Goal: Task Accomplishment & Management: Manage account settings

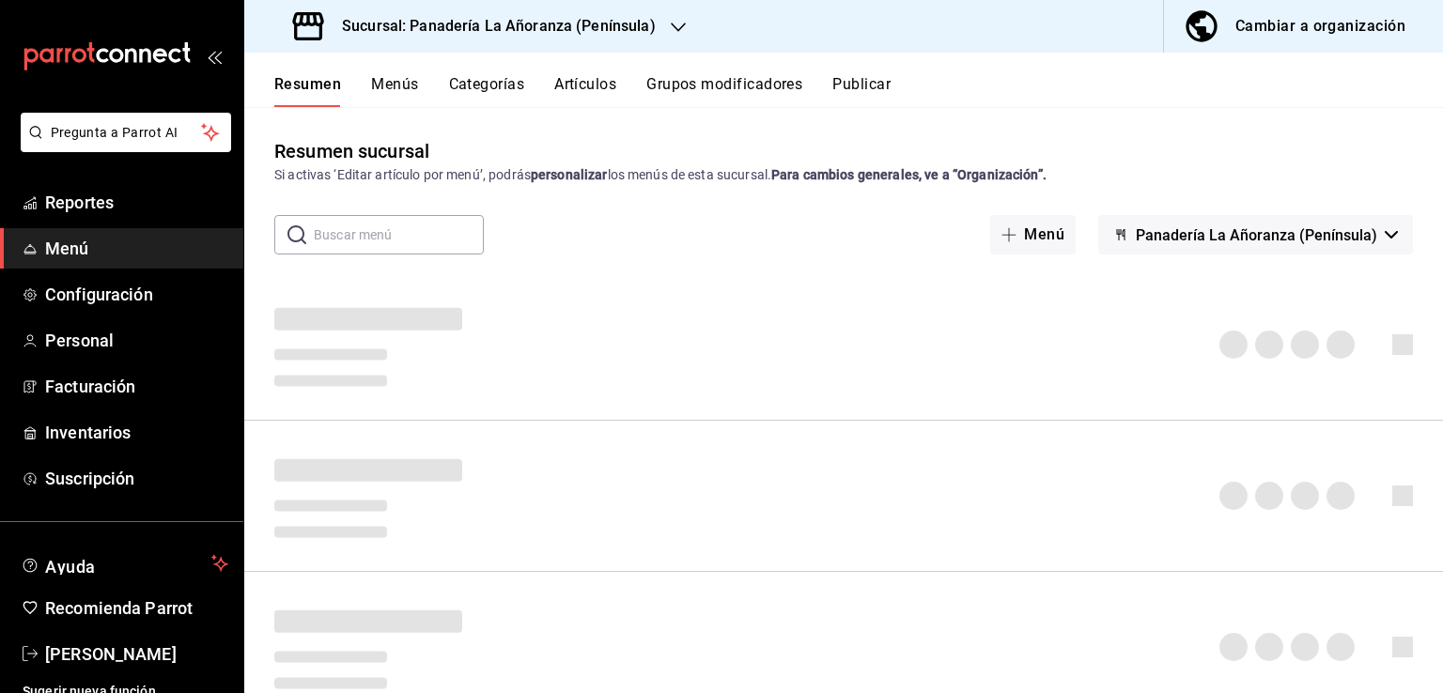
click at [581, 86] on button "Artículos" at bounding box center [585, 91] width 62 height 32
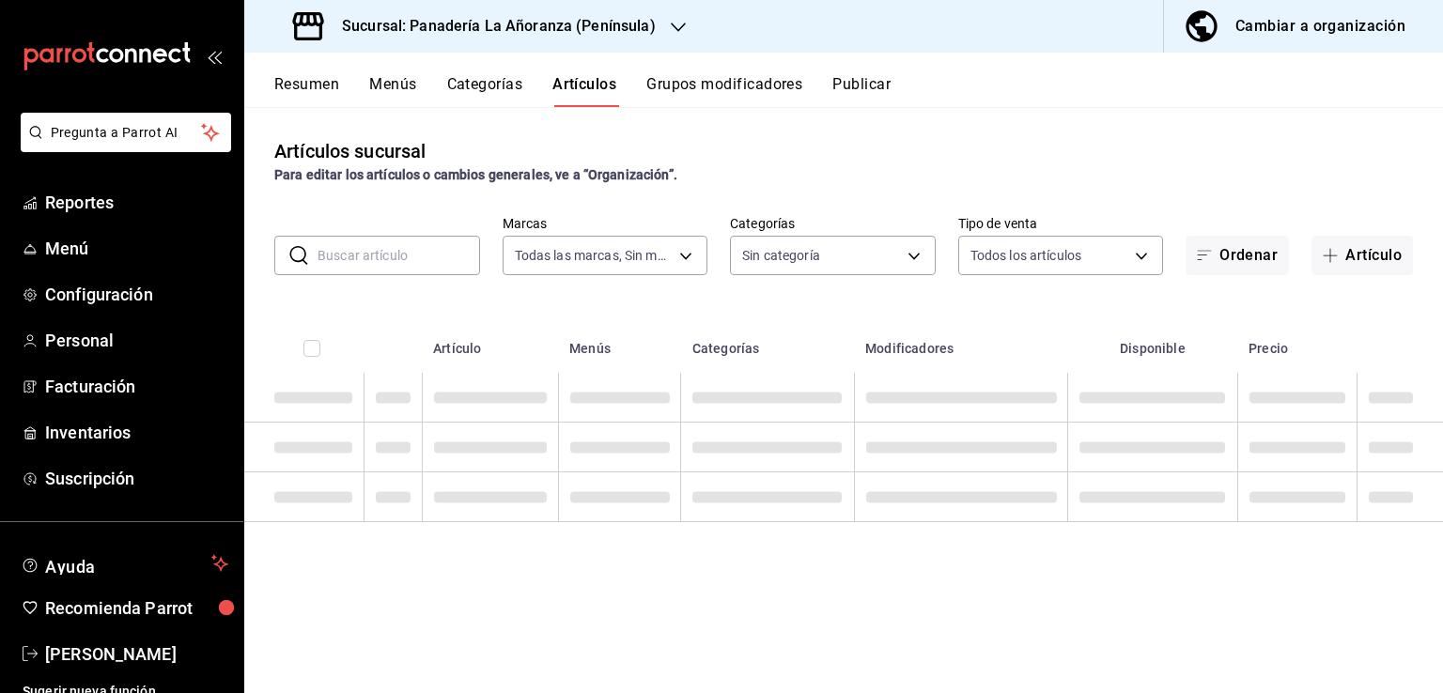
type input "bc32fe9c-f79f-43ec-842d-b84b6b67f407"
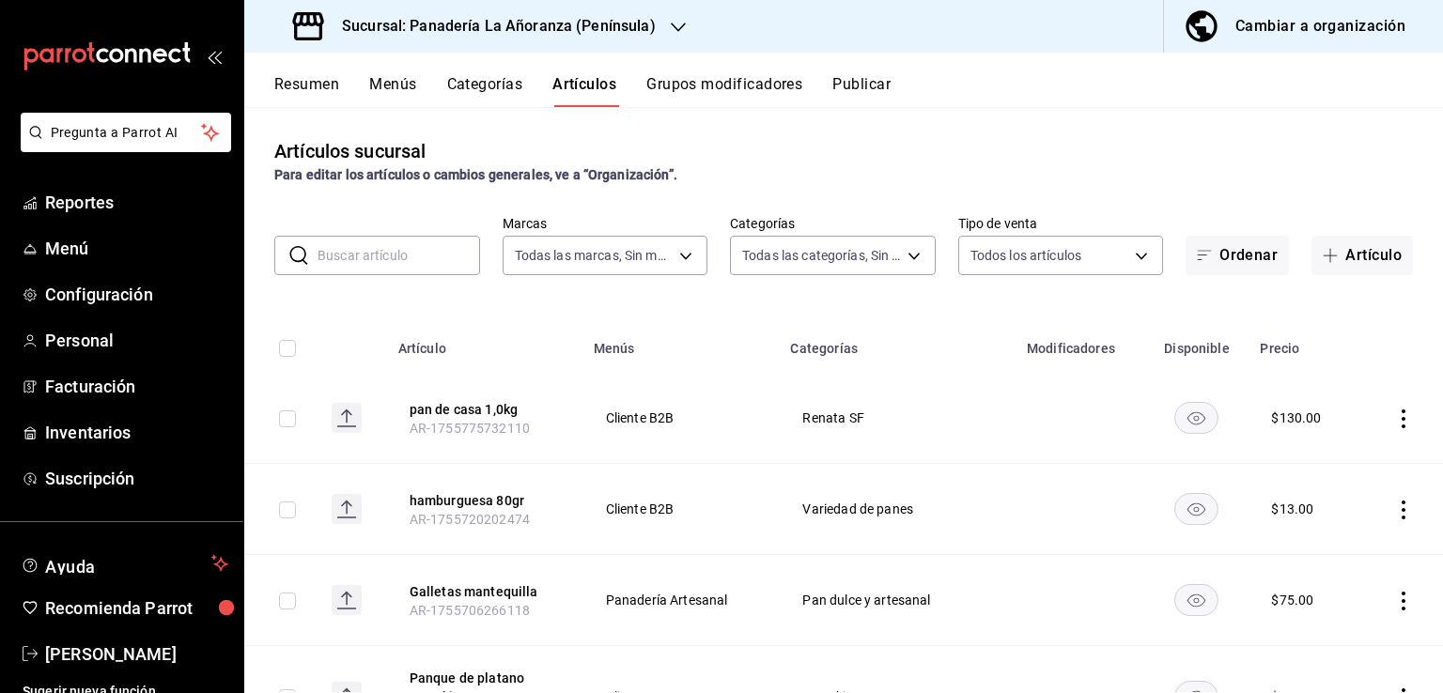
type input "29e11d11-bb5e-4f8b-8f41-bc7ab3ff516d,7abdef0c-6bbf-4879-9e13-605e1641767d,f66fd…"
click at [1357, 264] on button "Artículo" at bounding box center [1362, 255] width 101 height 39
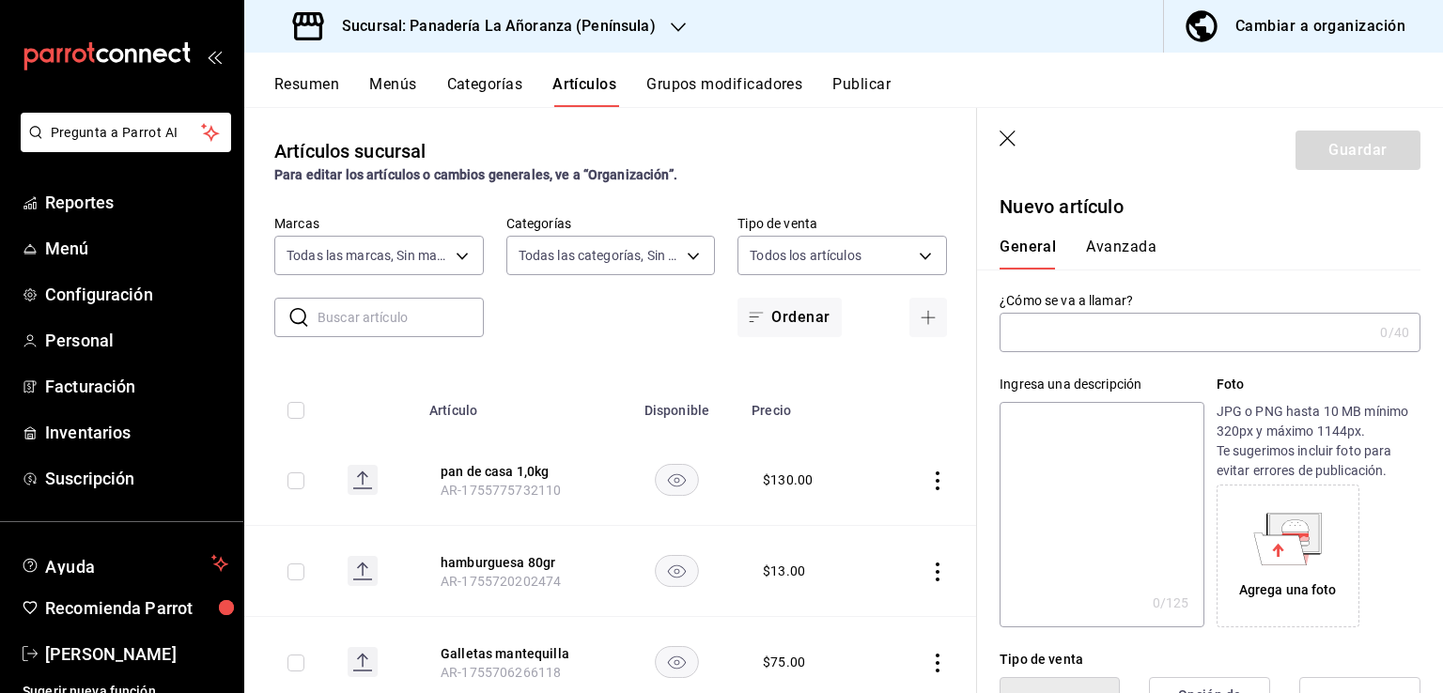
click at [1086, 324] on input "text" at bounding box center [1186, 333] width 373 height 38
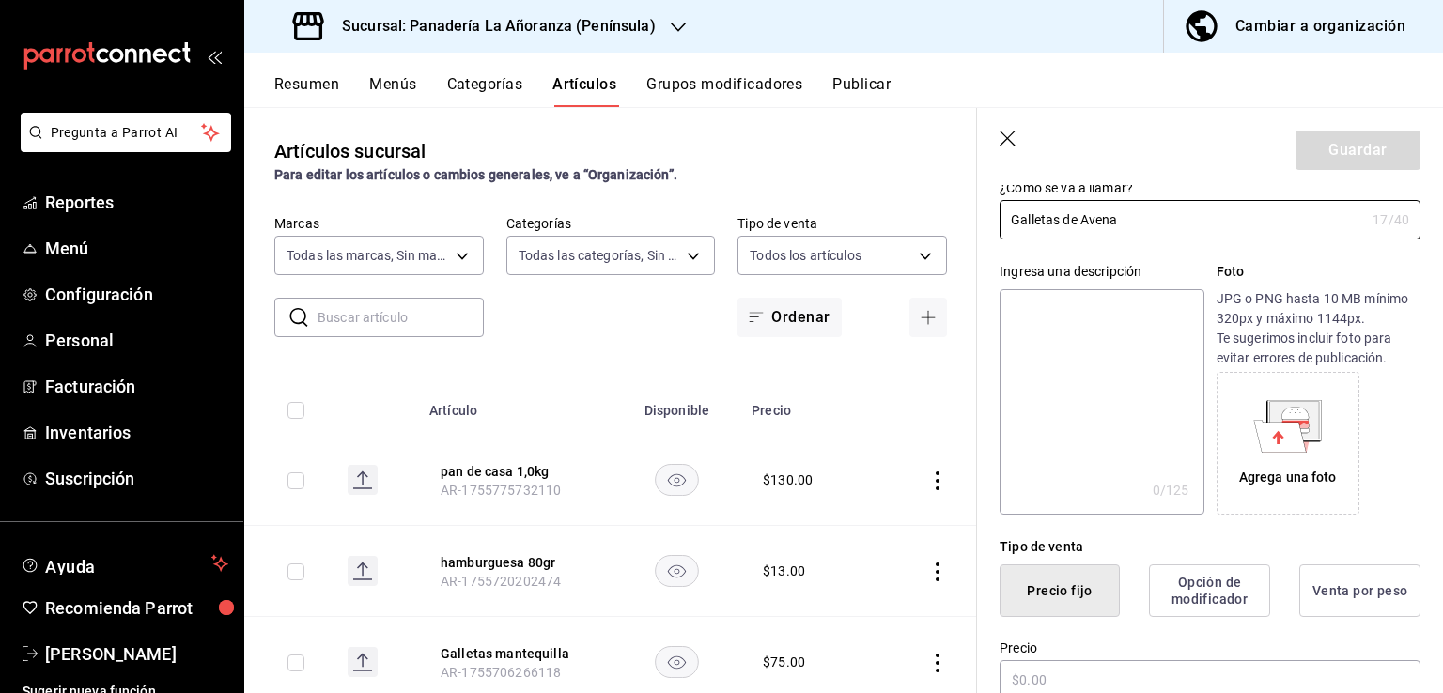
scroll to position [376, 0]
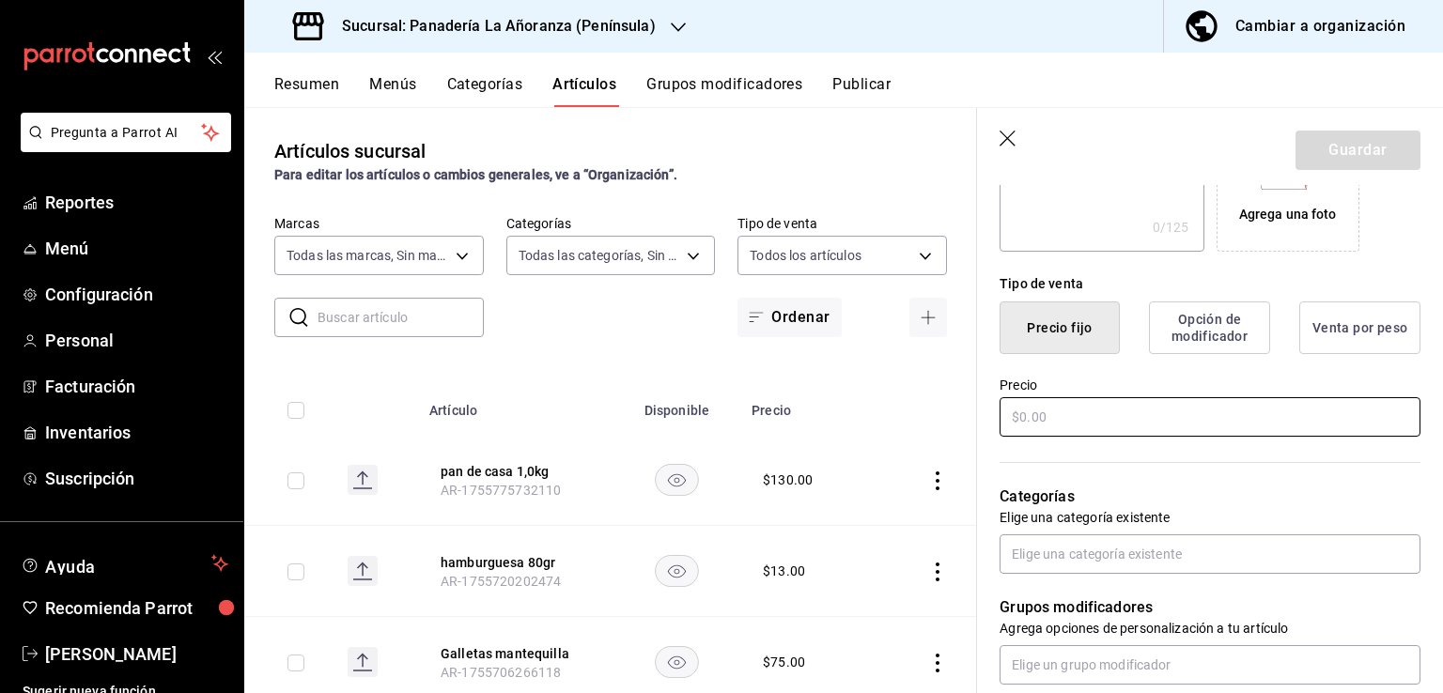
type input "Galletas de Avena"
click at [1173, 423] on input "text" at bounding box center [1210, 416] width 421 height 39
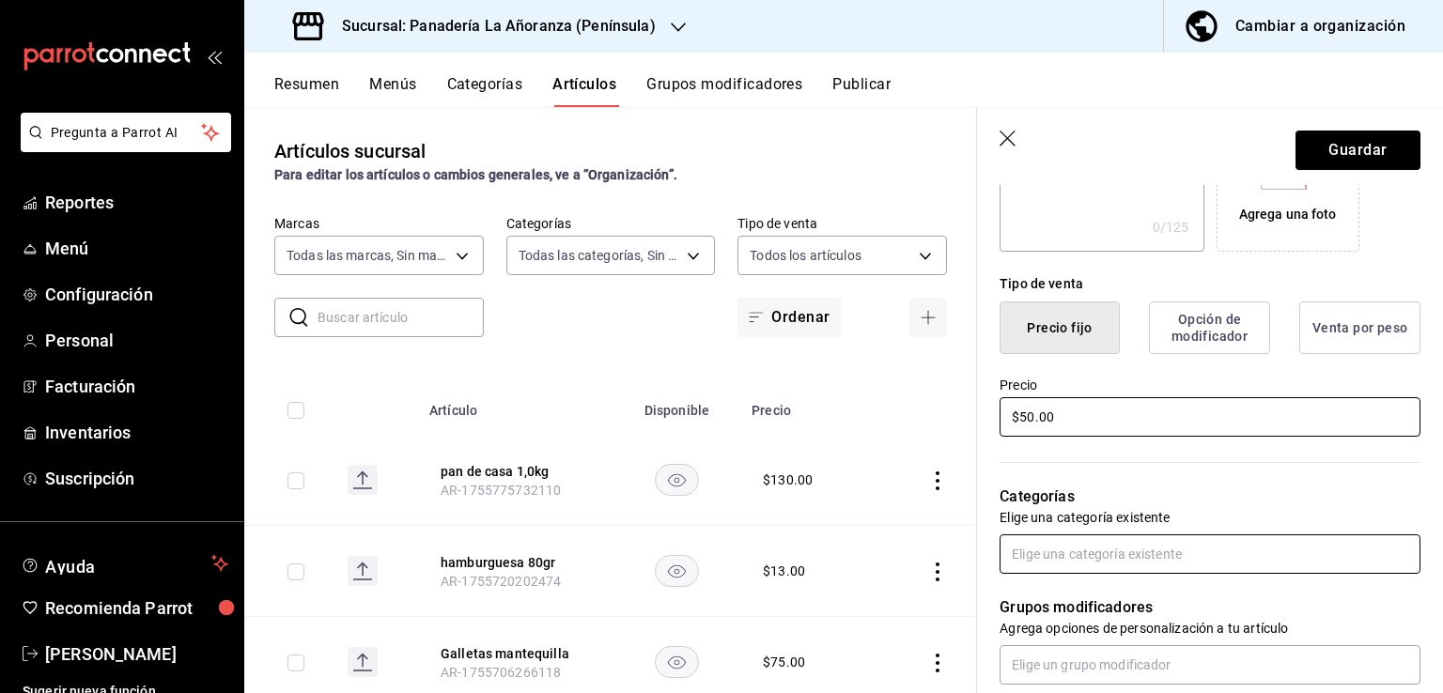
type input "$50.00"
click at [1030, 557] on input "text" at bounding box center [1210, 554] width 421 height 39
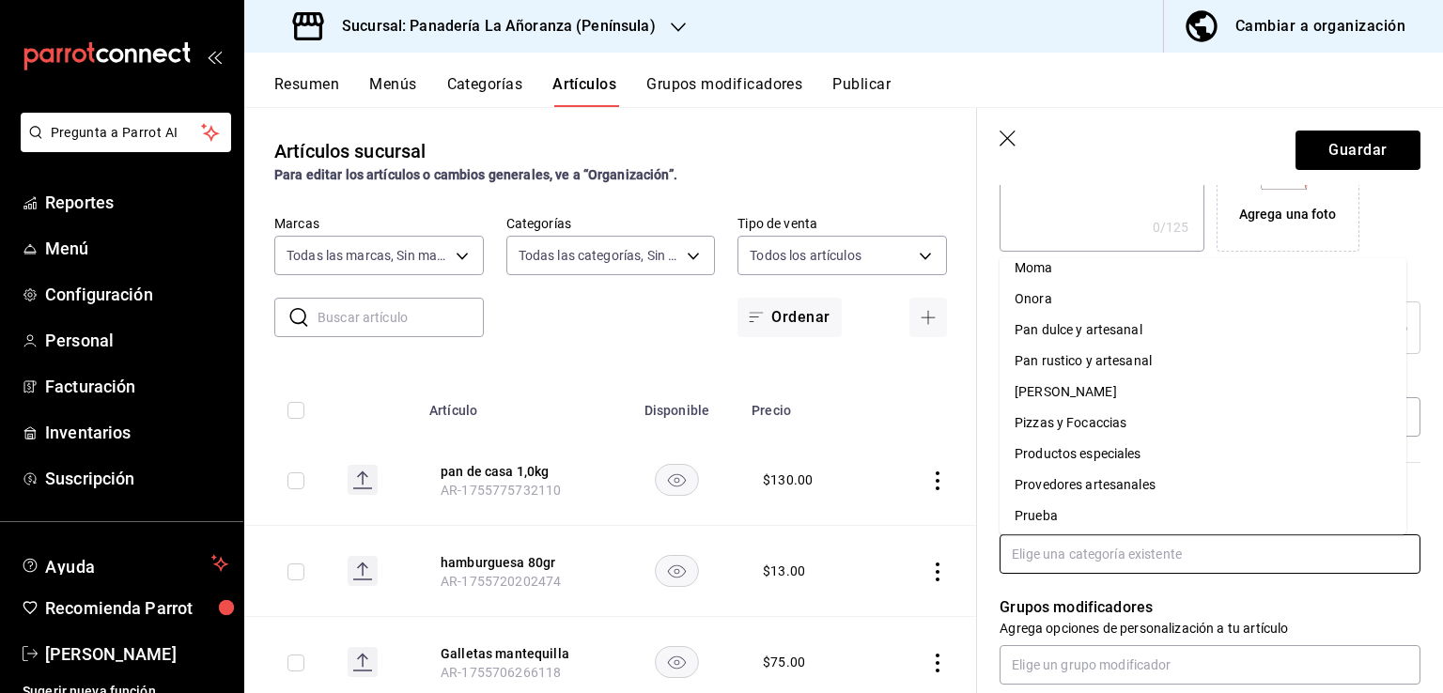
scroll to position [1128, 0]
click at [1159, 373] on li "Pan dulce y artesanal" at bounding box center [1203, 362] width 407 height 31
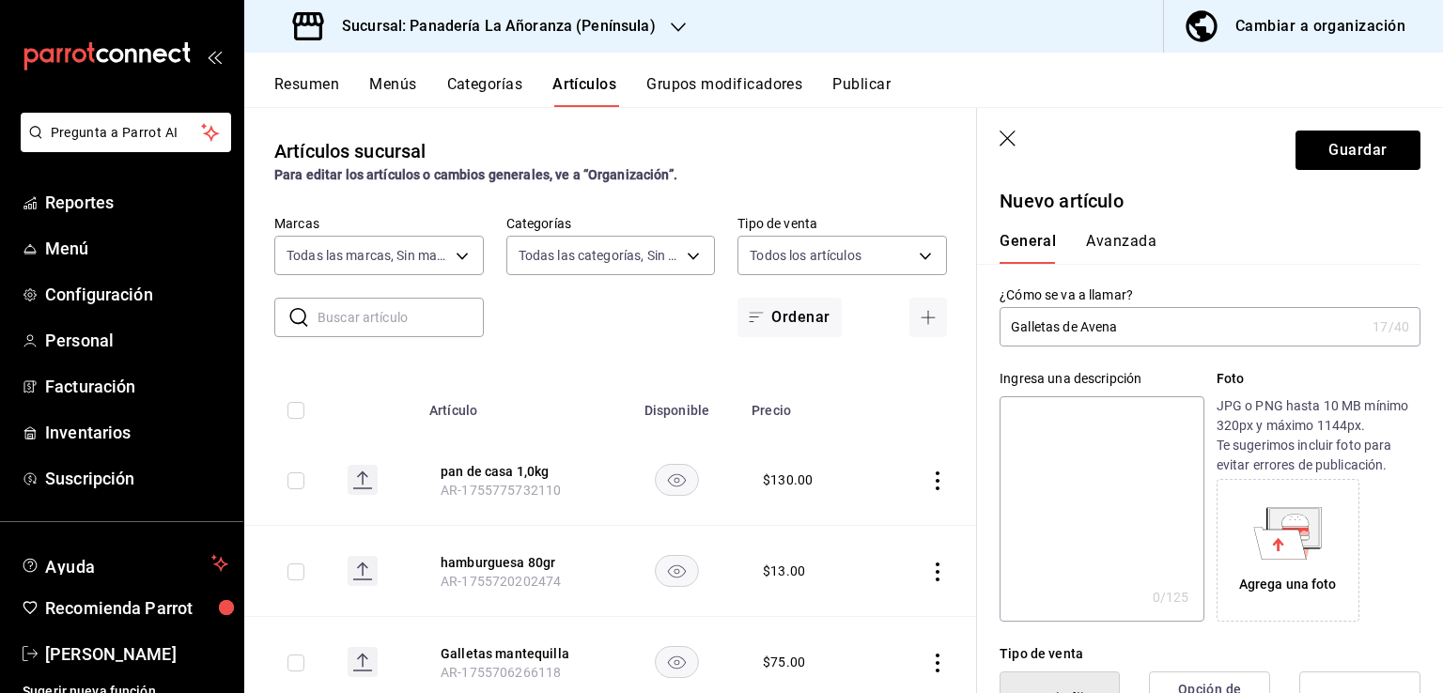
scroll to position [0, 0]
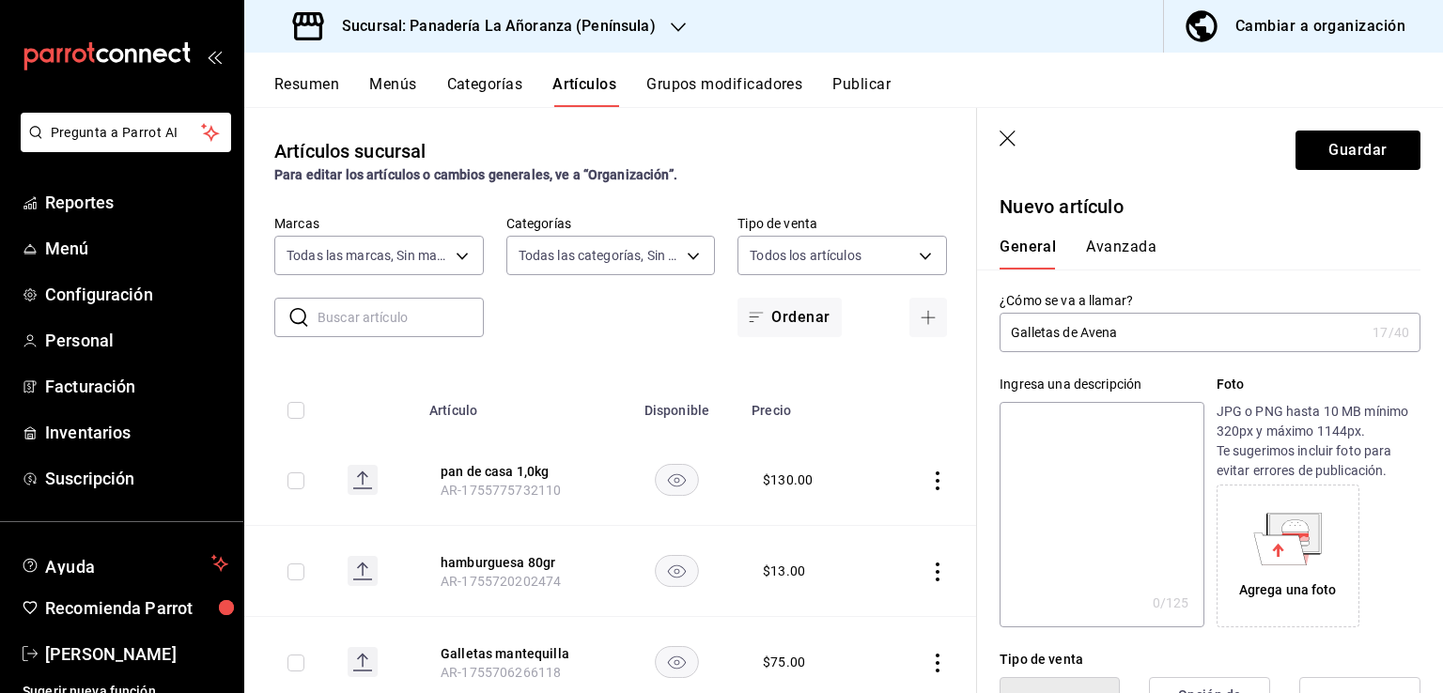
click at [1129, 249] on button "Avanzada" at bounding box center [1121, 254] width 70 height 32
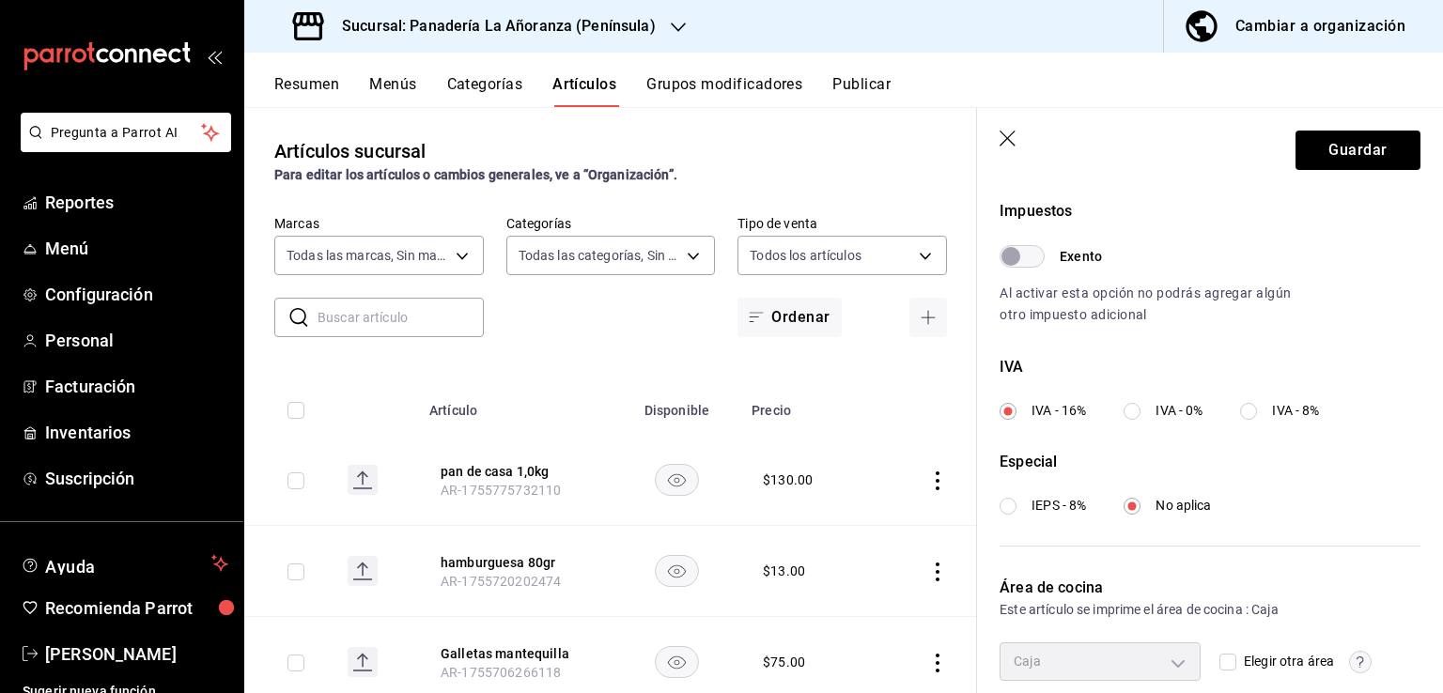
scroll to position [564, 0]
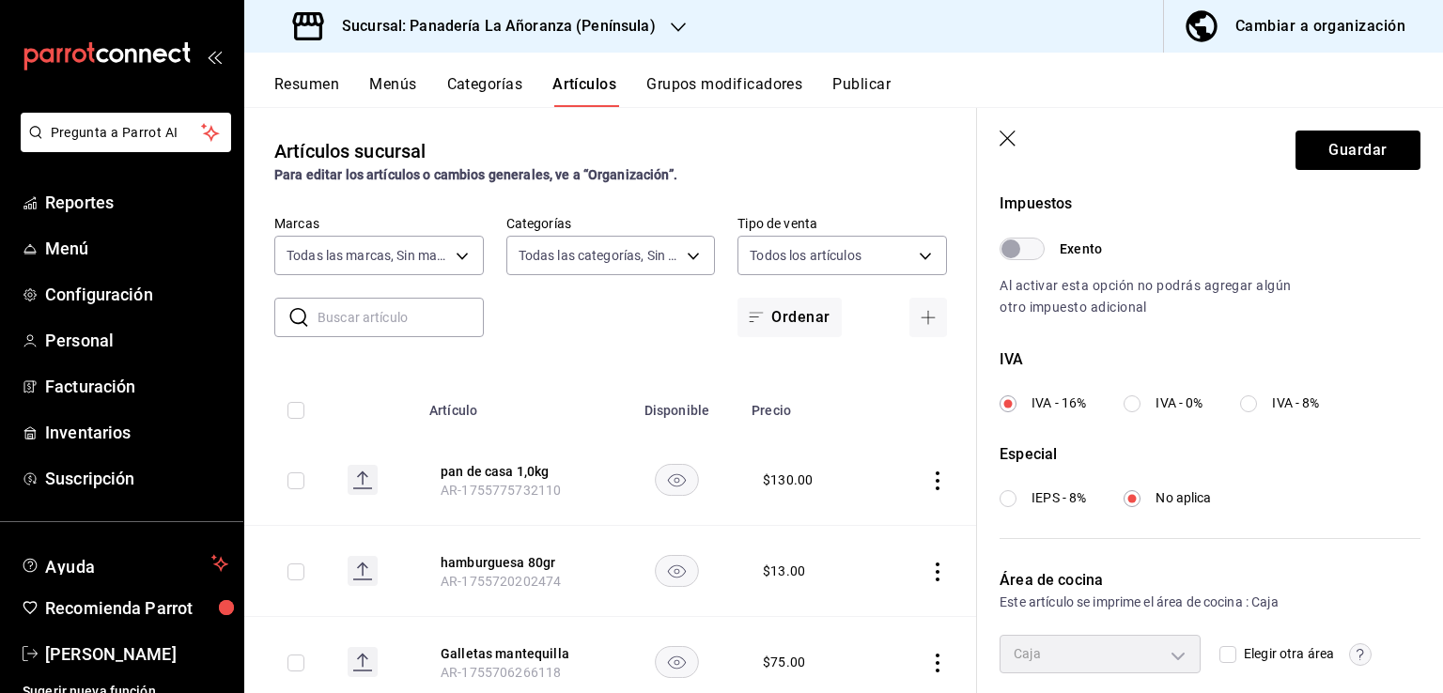
click at [1009, 500] on input "IEPS - 8%" at bounding box center [1008, 498] width 17 height 17
radio input "true"
radio input "false"
radio input "true"
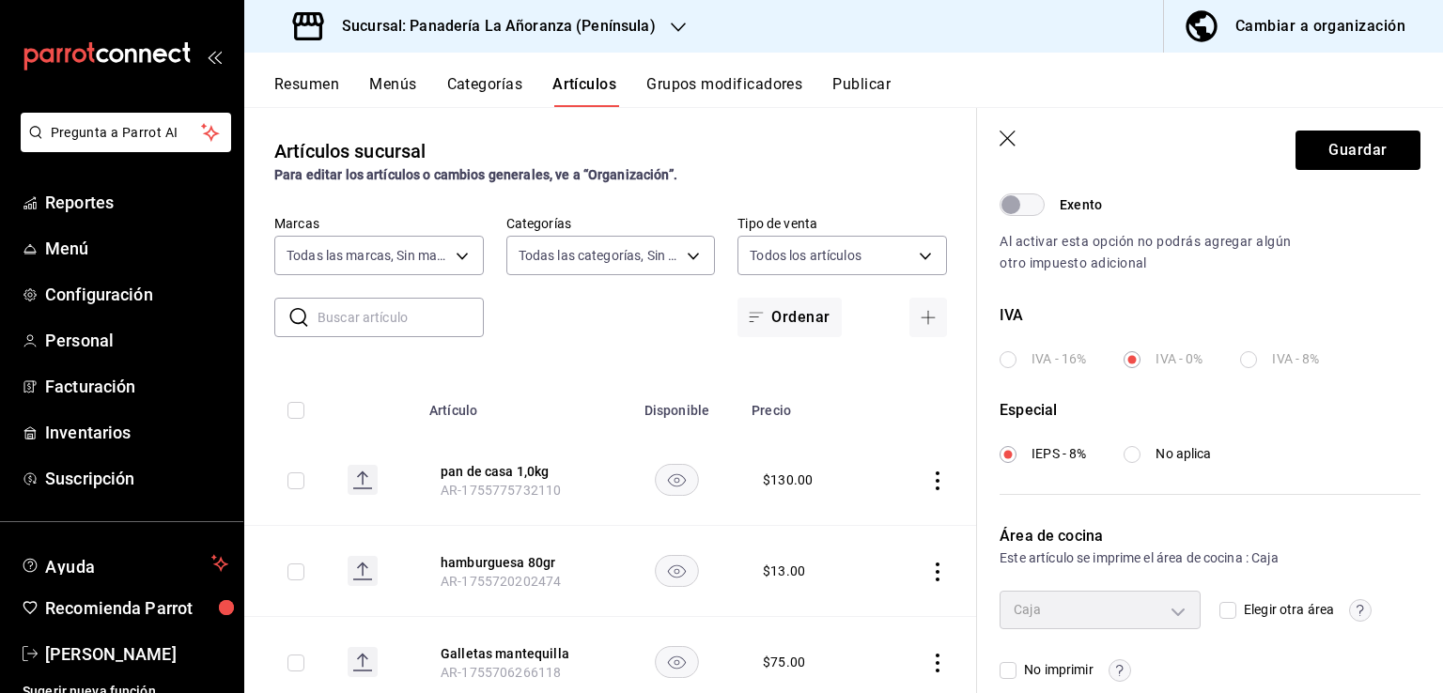
scroll to position [633, 0]
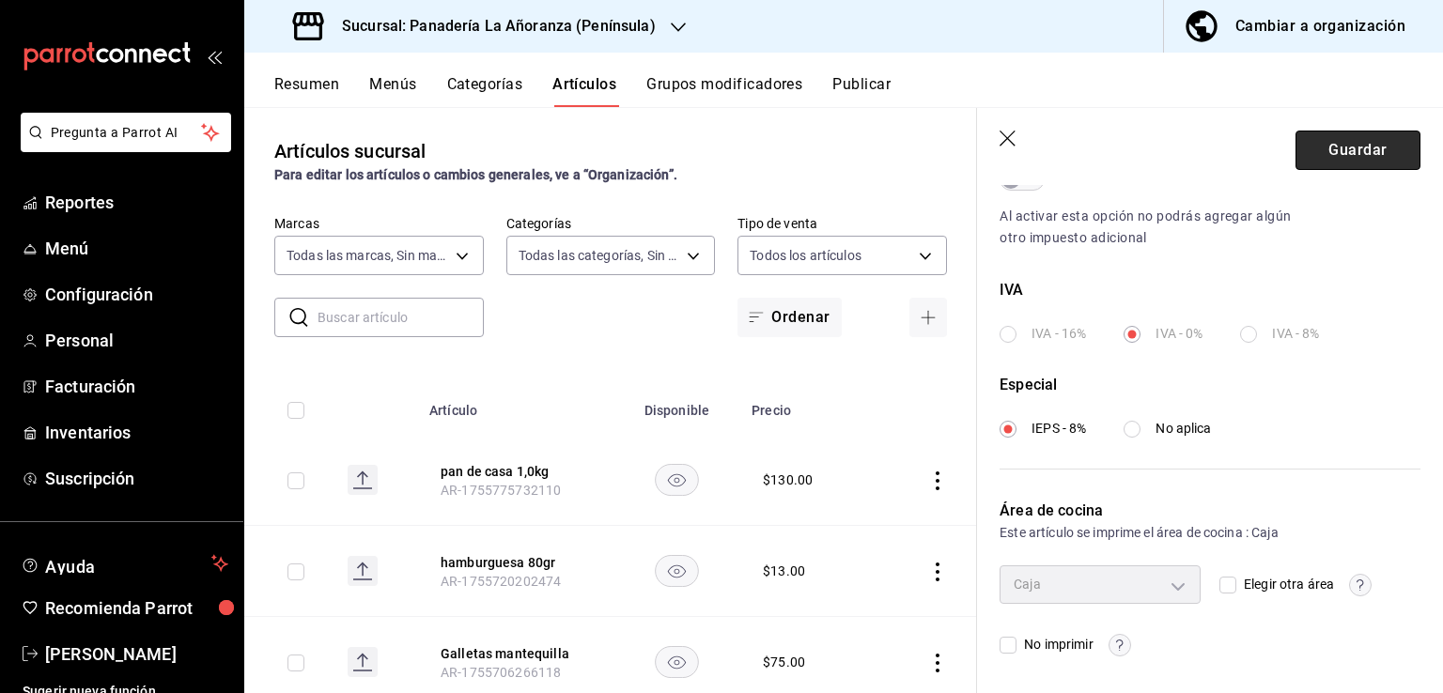
click at [1370, 159] on button "Guardar" at bounding box center [1358, 150] width 125 height 39
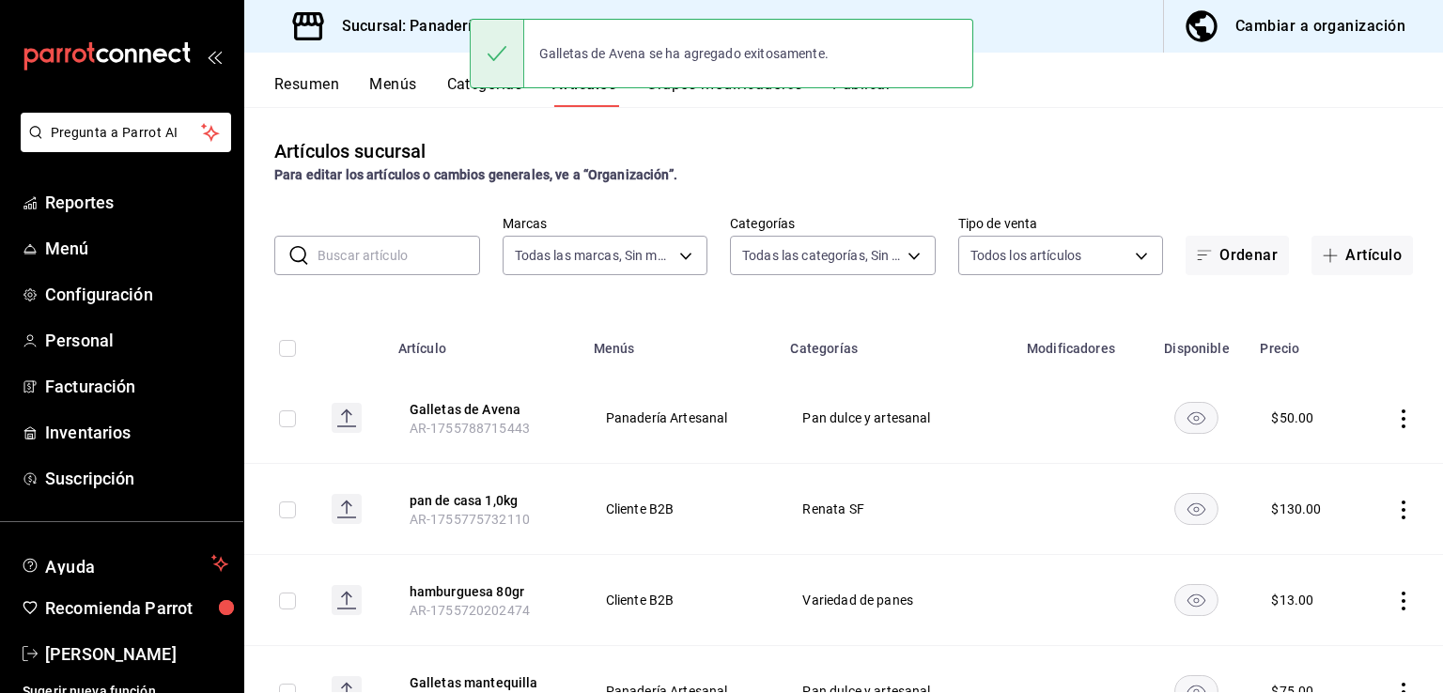
click at [1136, 99] on div "Resumen Menús Categorías Artículos Grupos modificadores Publicar" at bounding box center [858, 91] width 1169 height 32
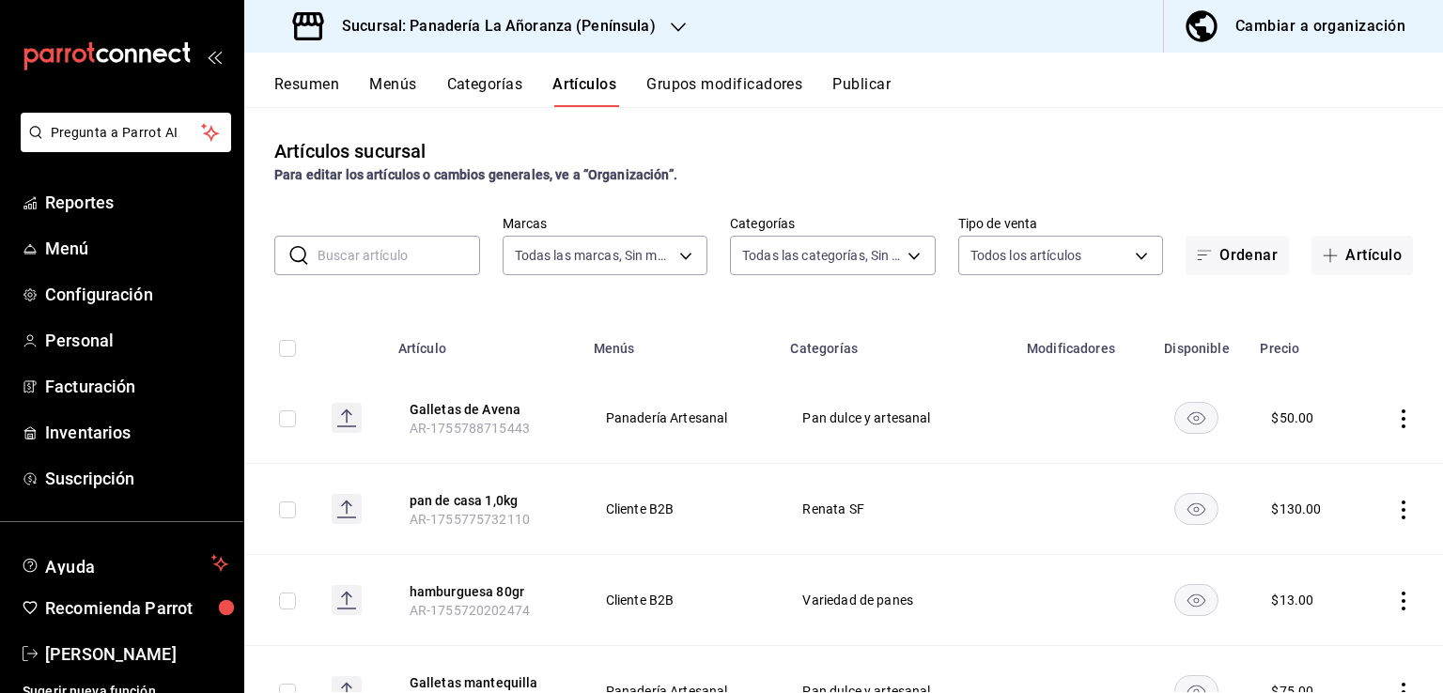
click at [692, 30] on div "Sucursal: Panadería La Añoranza (Península) Cambiar a organización" at bounding box center [843, 26] width 1199 height 53
click at [680, 31] on div "Sucursal: Panadería La Añoranza (Península)" at bounding box center [476, 26] width 434 height 53
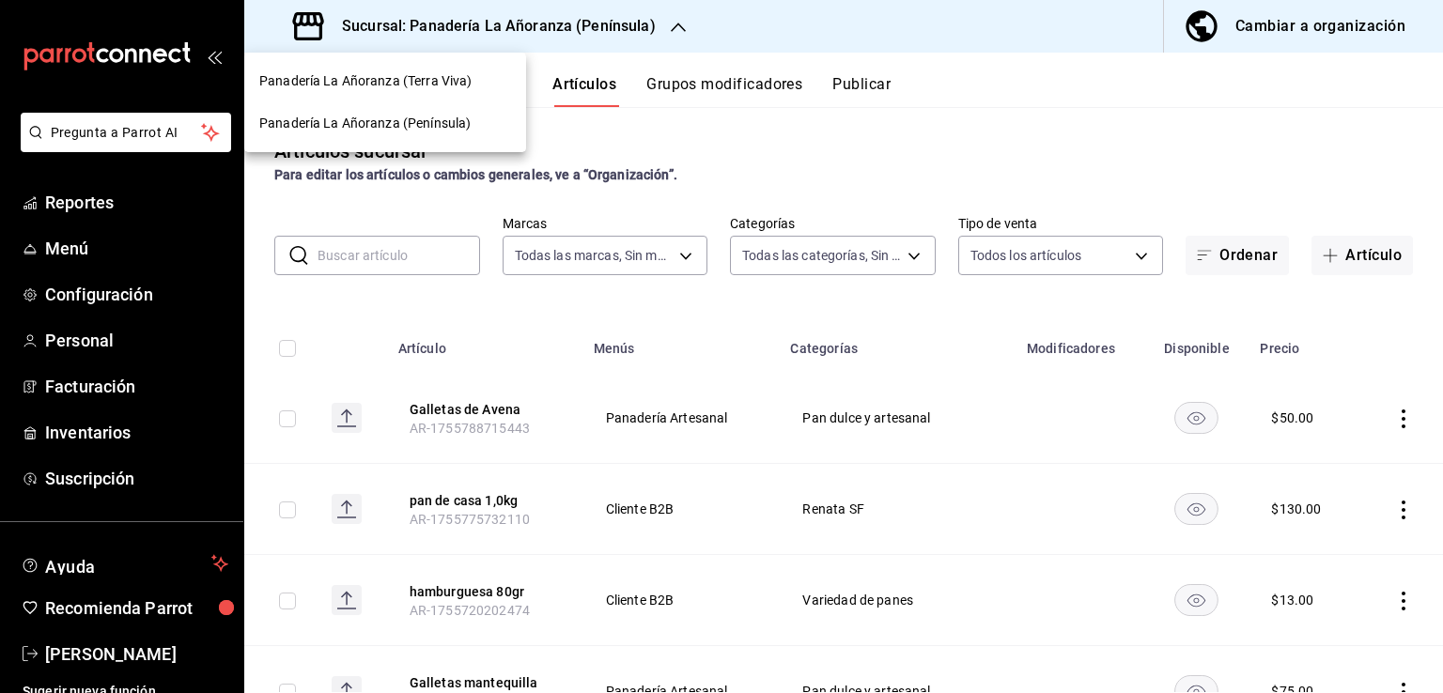
click at [476, 82] on div "Panadería La Añoranza (Terra Viva)" at bounding box center [385, 81] width 252 height 20
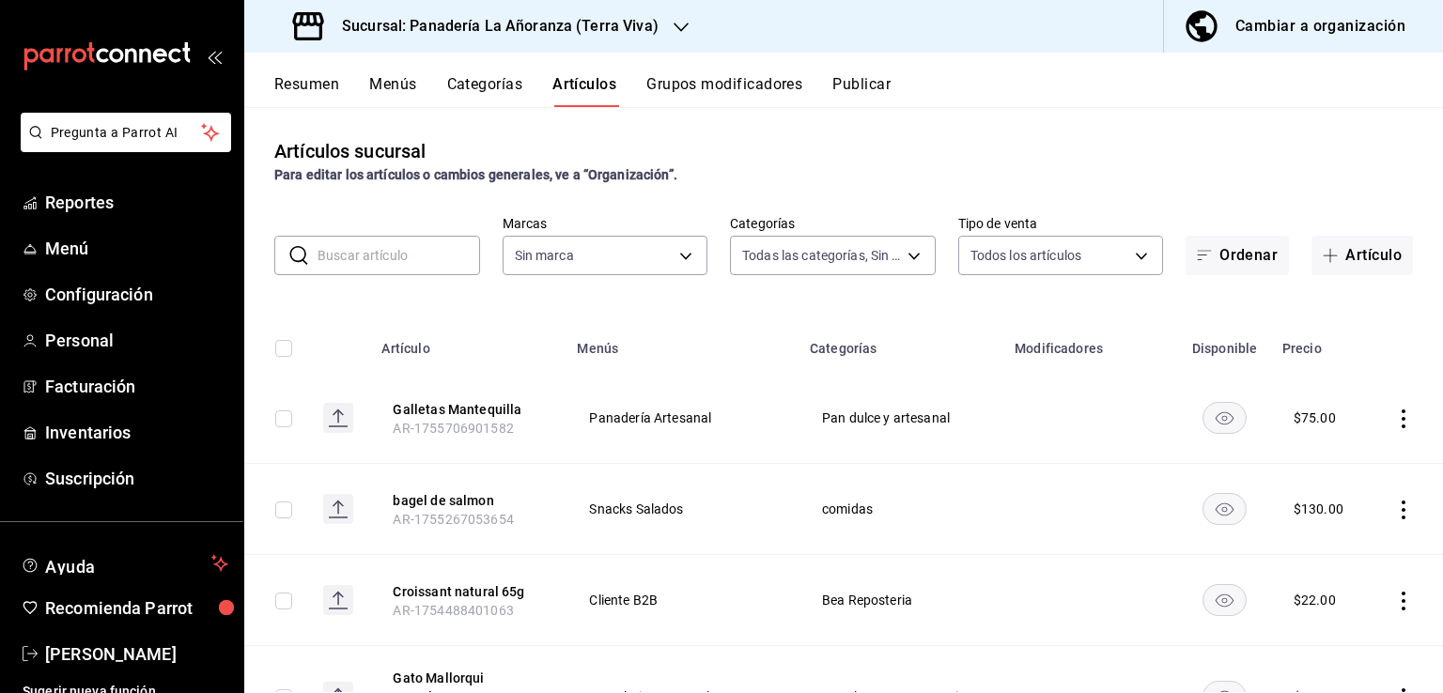
type input "48e34e33-f54a-475e-b880-452f460cfaab,0849025f-e574-4211-bf42-367c6642a5e4,ec86d…"
type input "09bd01bc-a7a8-4e76-a77c-84a521ec03ca"
click at [1340, 275] on div "Artículos sucursal Para editar los artículos o cambios generales, ve a “Organiz…" at bounding box center [843, 399] width 1199 height 585
click at [1340, 263] on button "Artículo" at bounding box center [1362, 255] width 101 height 39
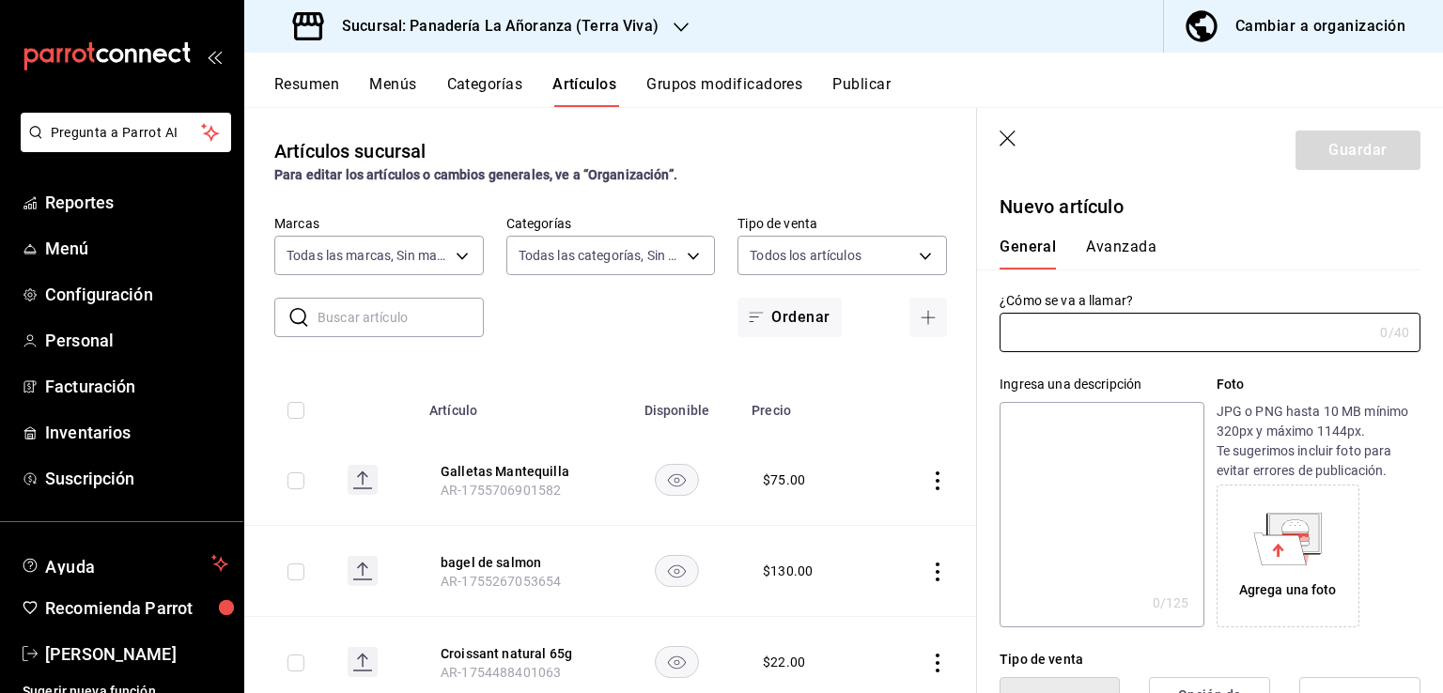
type input "AR-1755788820303"
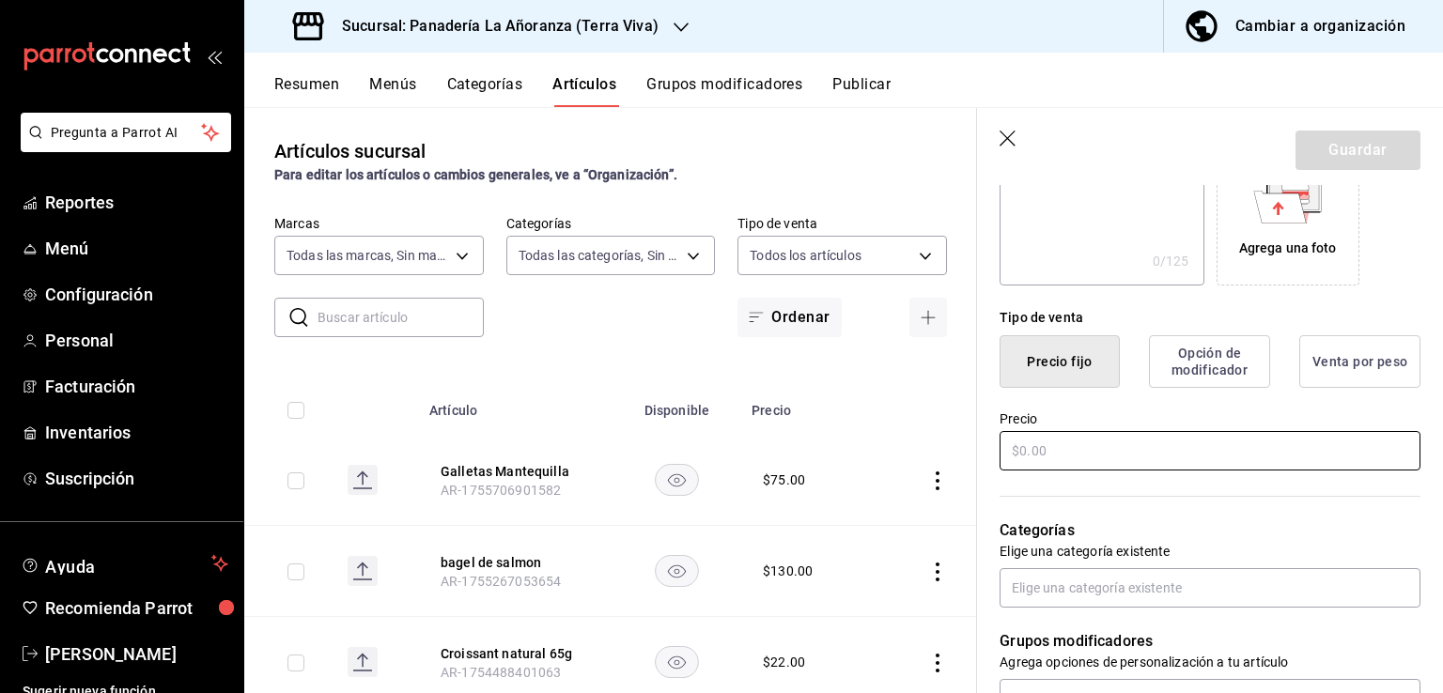
scroll to position [376, 0]
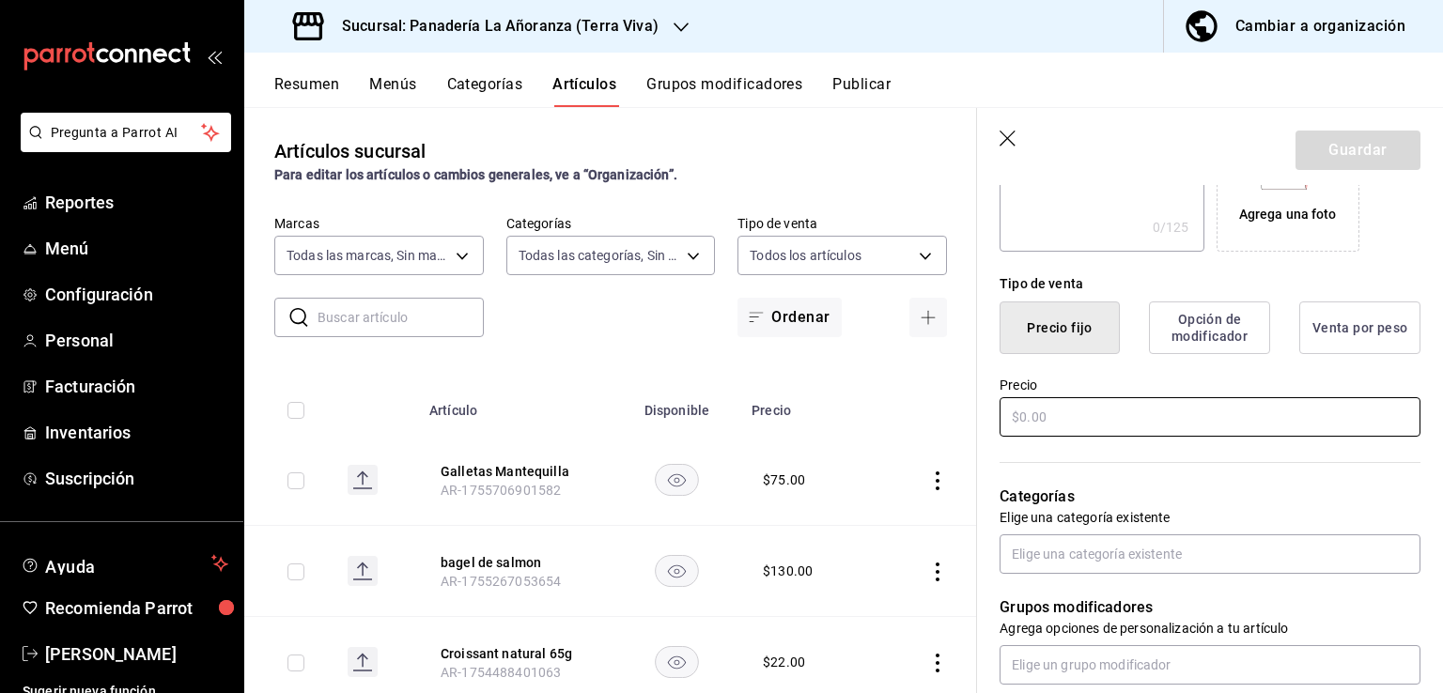
type input "Galletas de Avena"
click at [1166, 415] on input "text" at bounding box center [1210, 416] width 421 height 39
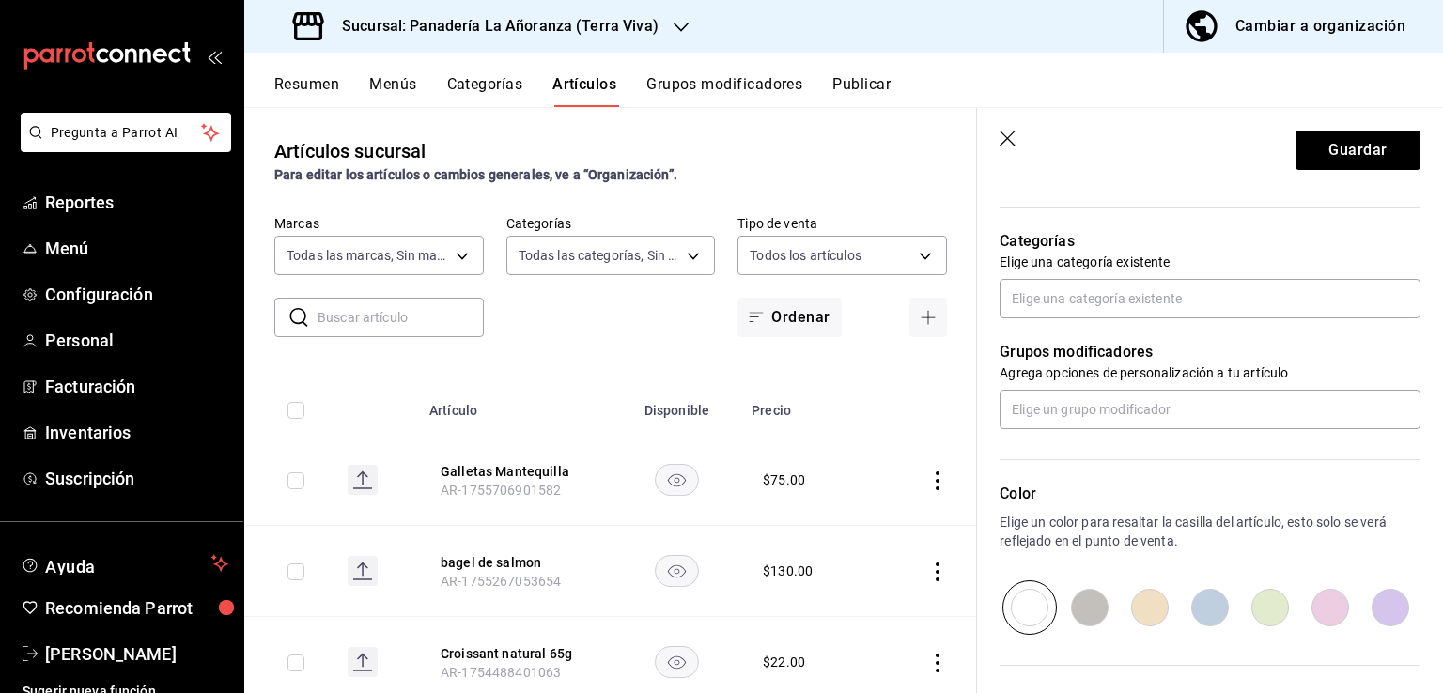
scroll to position [620, 0]
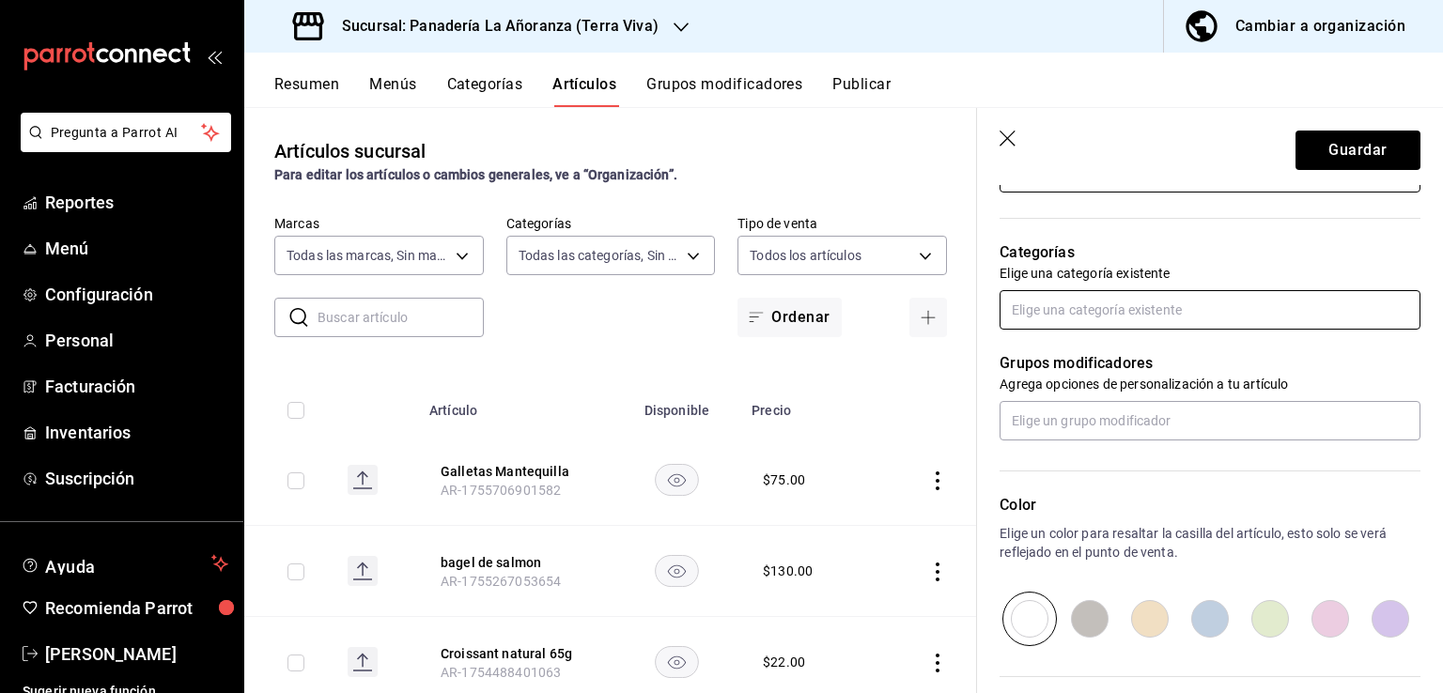
type input "$50.00"
click at [1168, 307] on input "text" at bounding box center [1210, 309] width 421 height 39
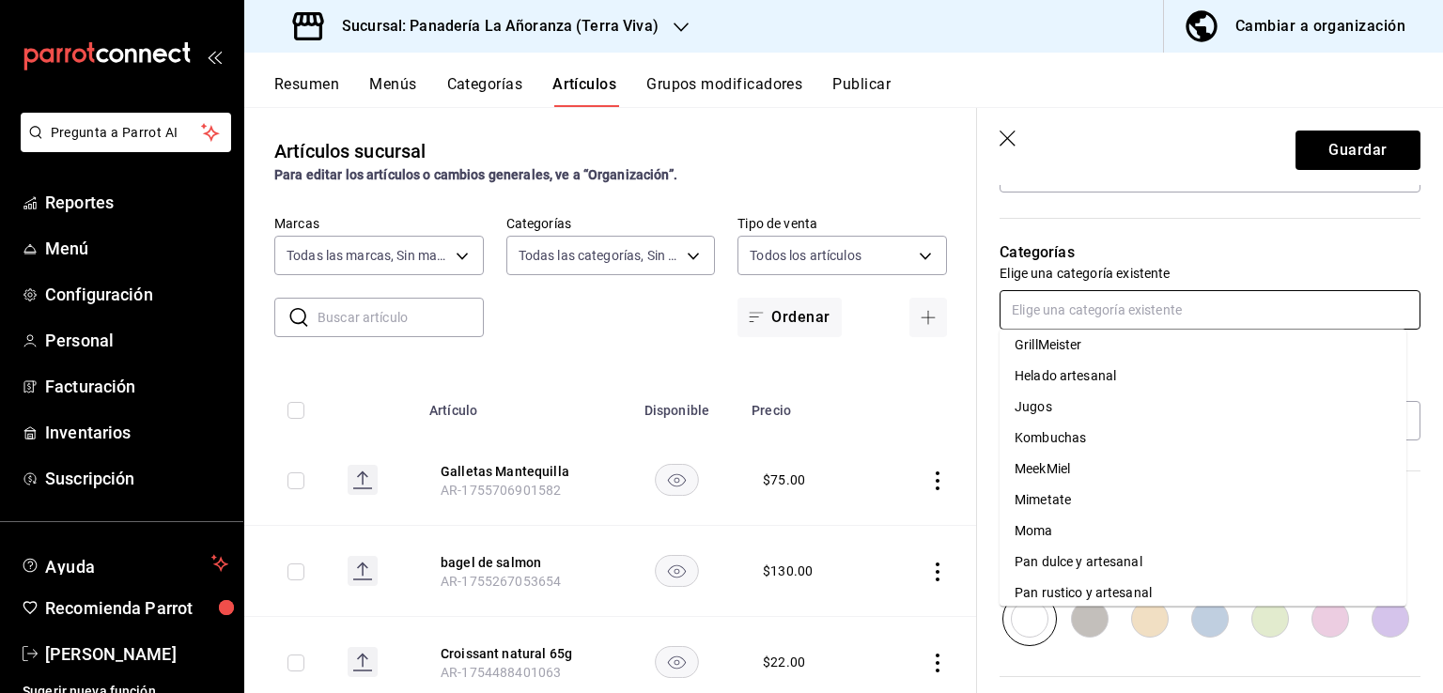
scroll to position [470, 0]
click at [1164, 497] on li "Pan dulce y artesanal" at bounding box center [1203, 502] width 407 height 31
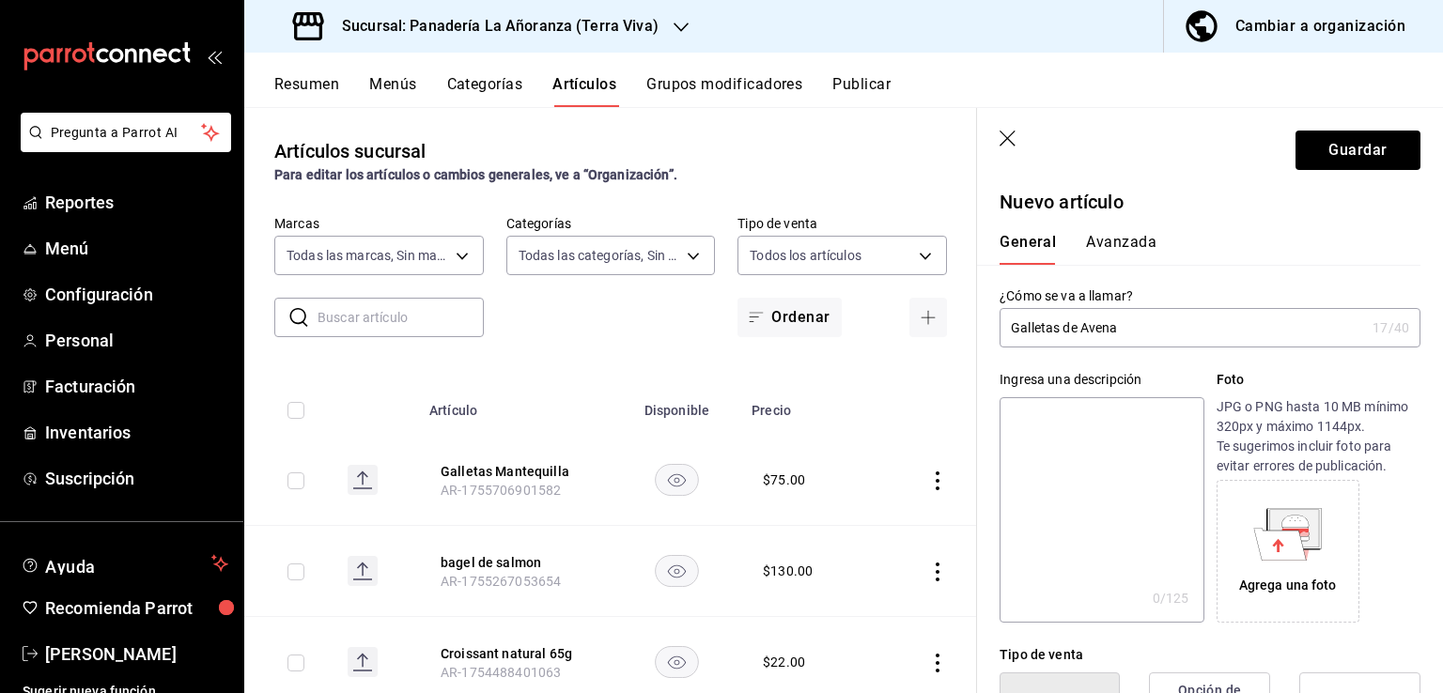
scroll to position [0, 0]
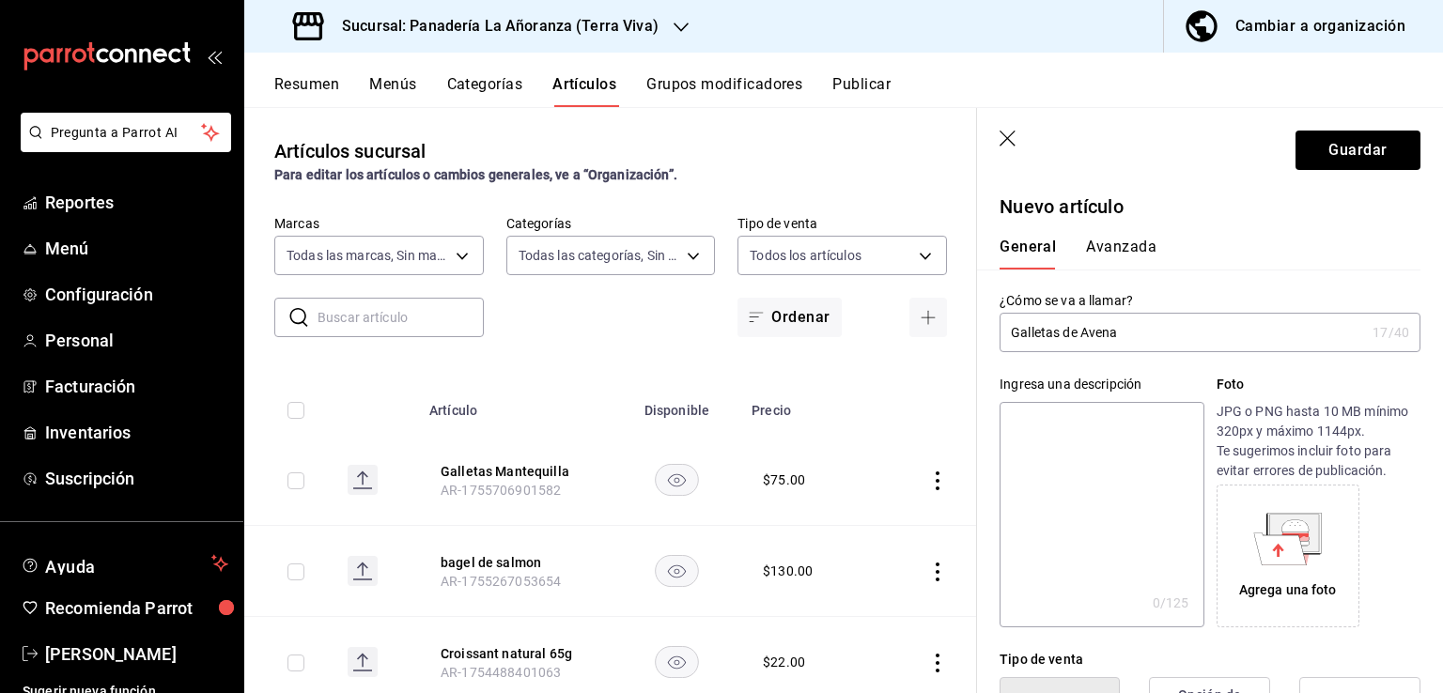
click at [1129, 260] on button "Avanzada" at bounding box center [1121, 254] width 70 height 32
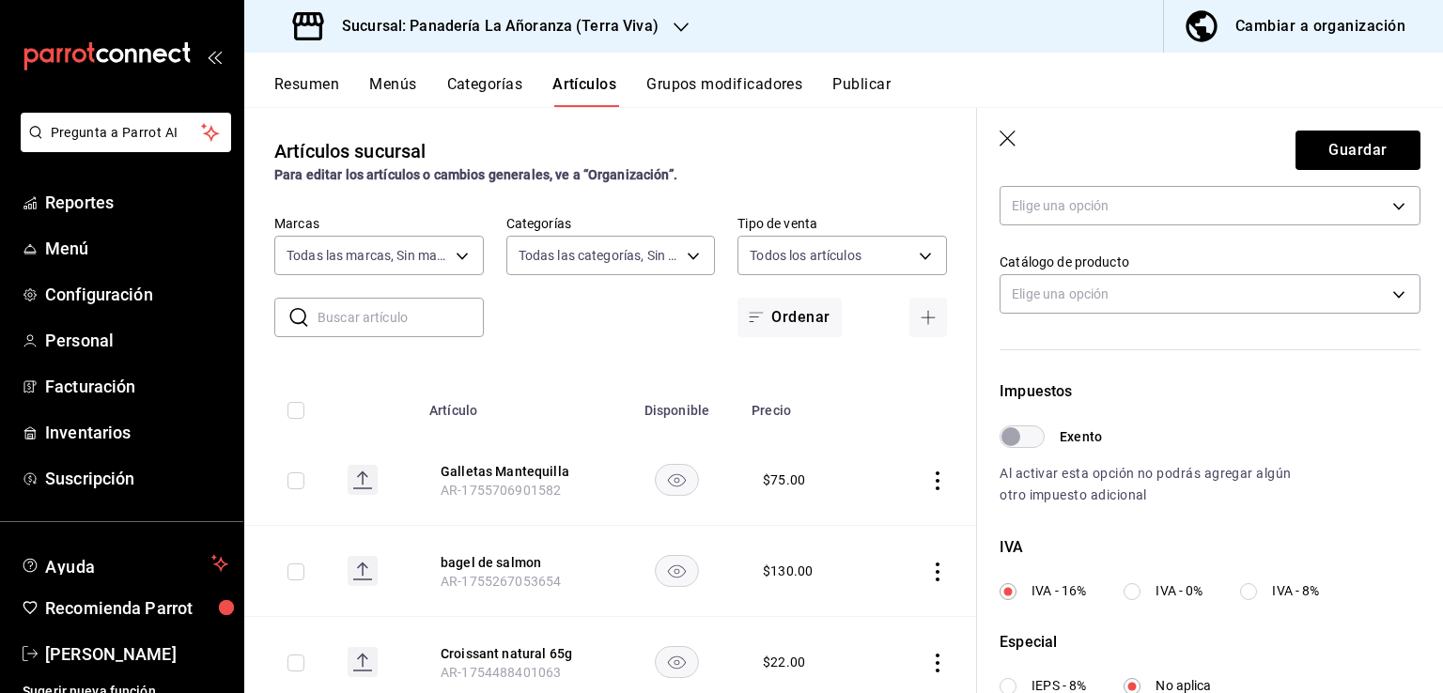
scroll to position [564, 0]
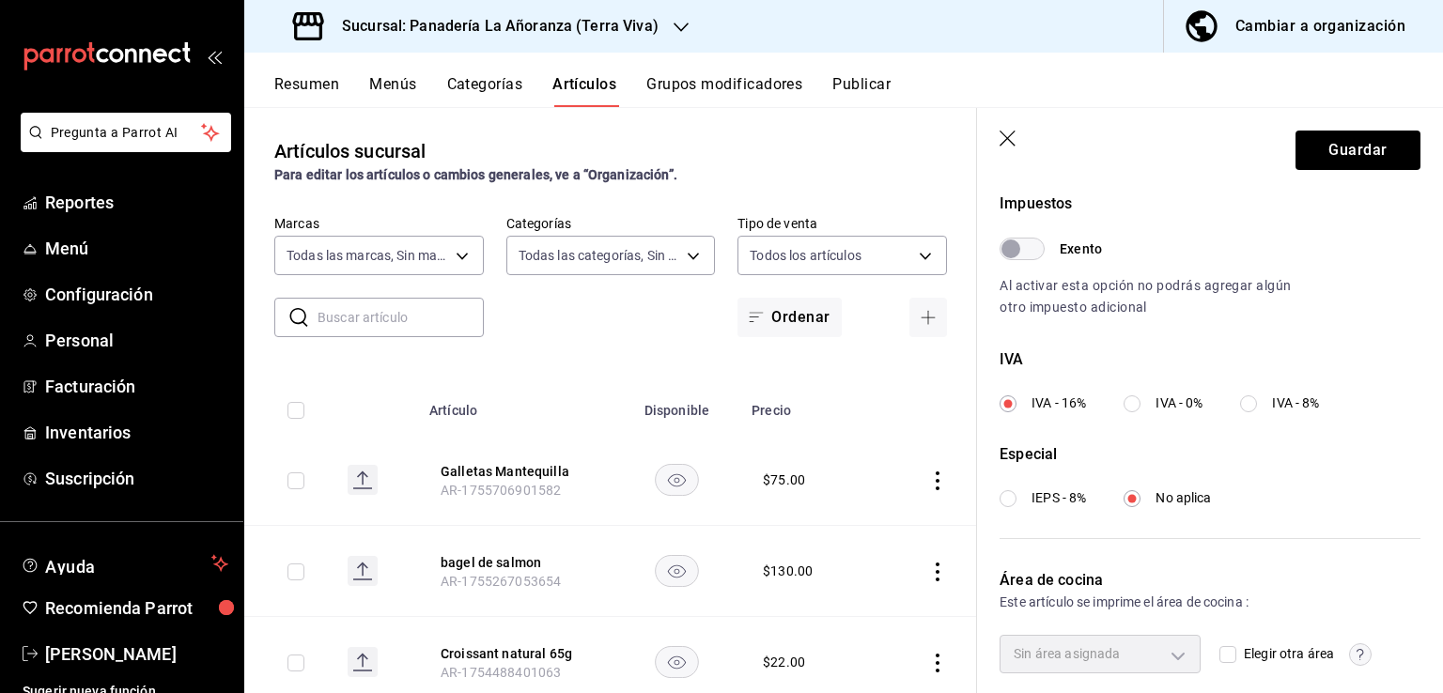
click at [1002, 513] on div "Impuestos Exento Al activar esta opción no podrás agregar algún otro impuesto a…" at bounding box center [1199, 336] width 444 height 408
click at [1011, 497] on input "IEPS - 8%" at bounding box center [1008, 498] width 17 height 17
radio input "true"
radio input "false"
radio input "true"
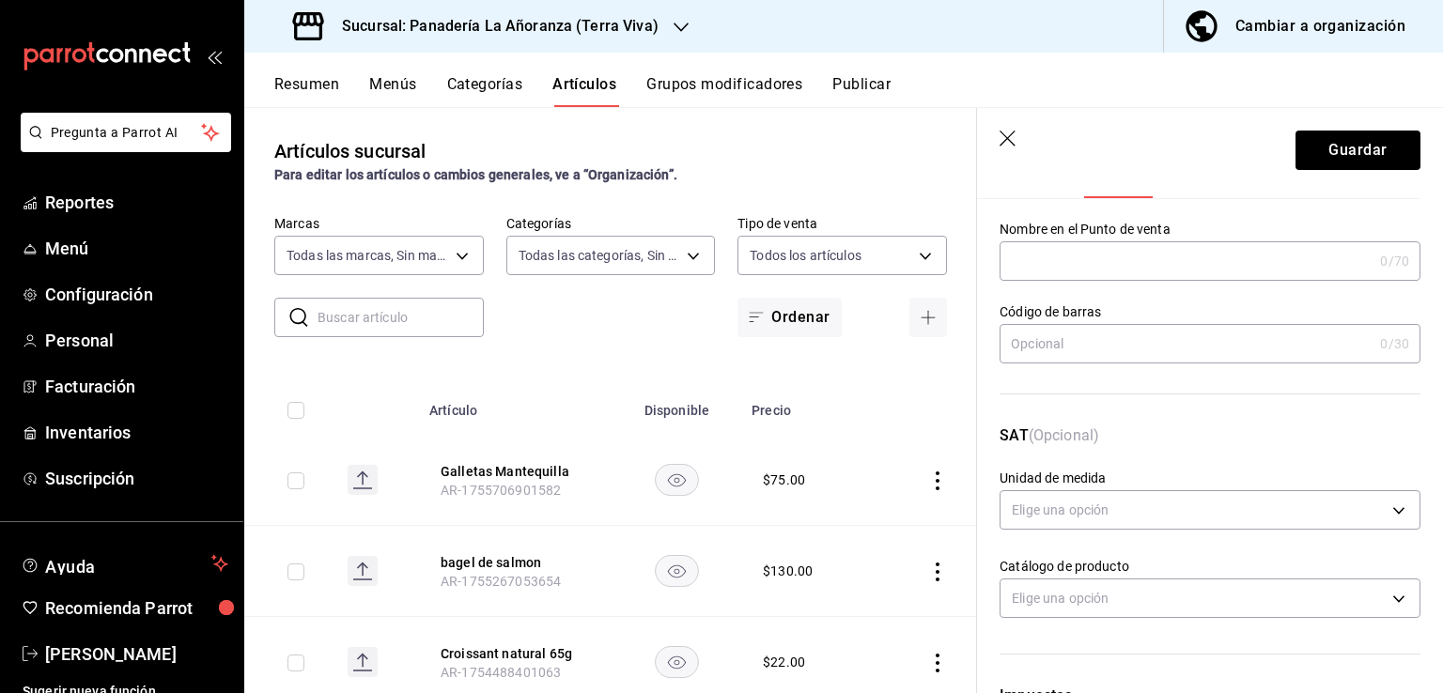
scroll to position [0, 0]
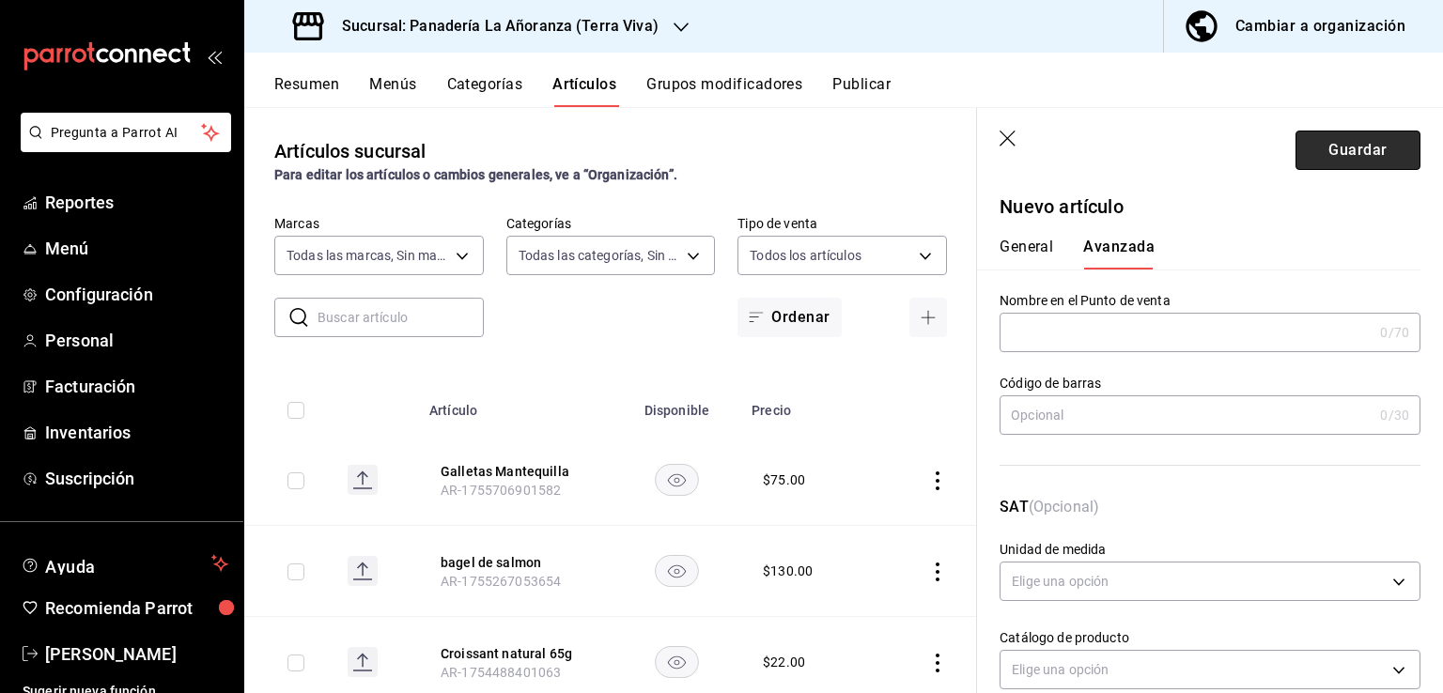
click at [1321, 155] on button "Guardar" at bounding box center [1358, 150] width 125 height 39
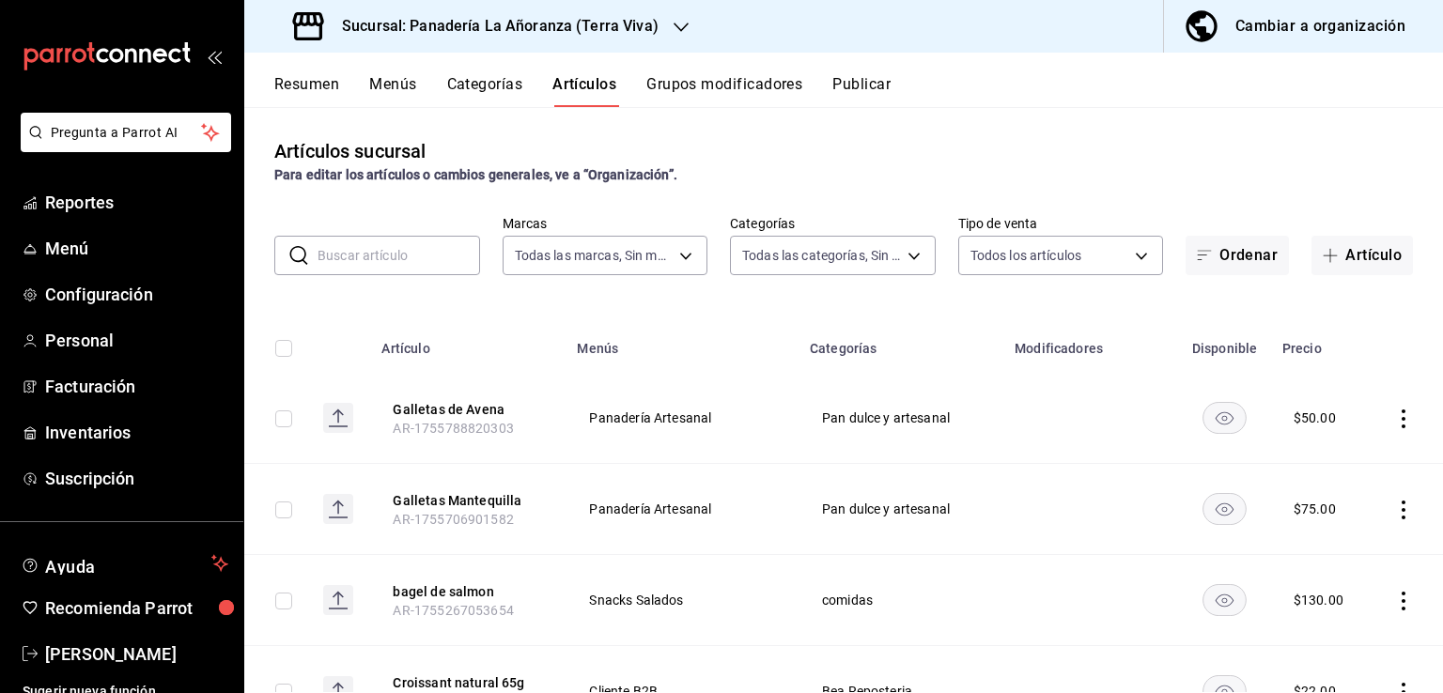
click at [609, 16] on h3 "Sucursal: Panadería La Añoranza (Terra Viva)" at bounding box center [493, 26] width 332 height 23
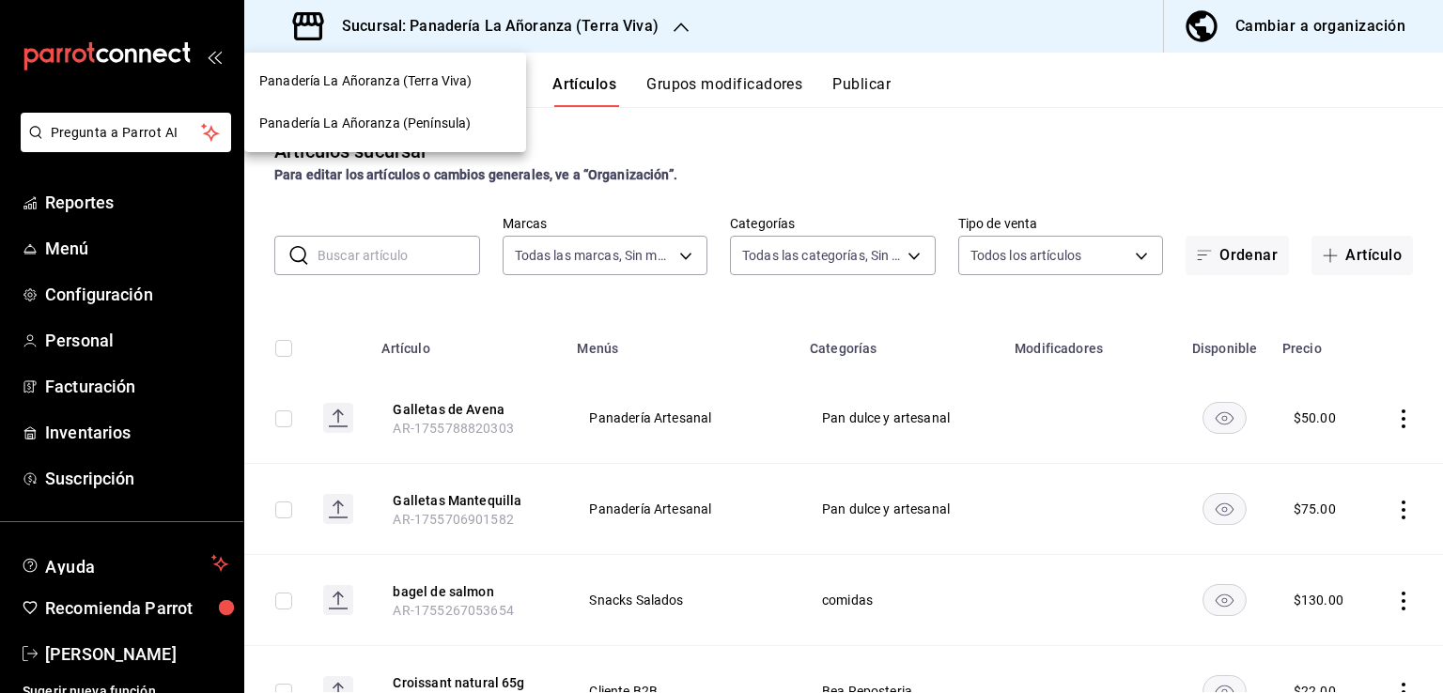
click at [445, 129] on span "Panadería La Añoranza (Península)" at bounding box center [364, 124] width 211 height 20
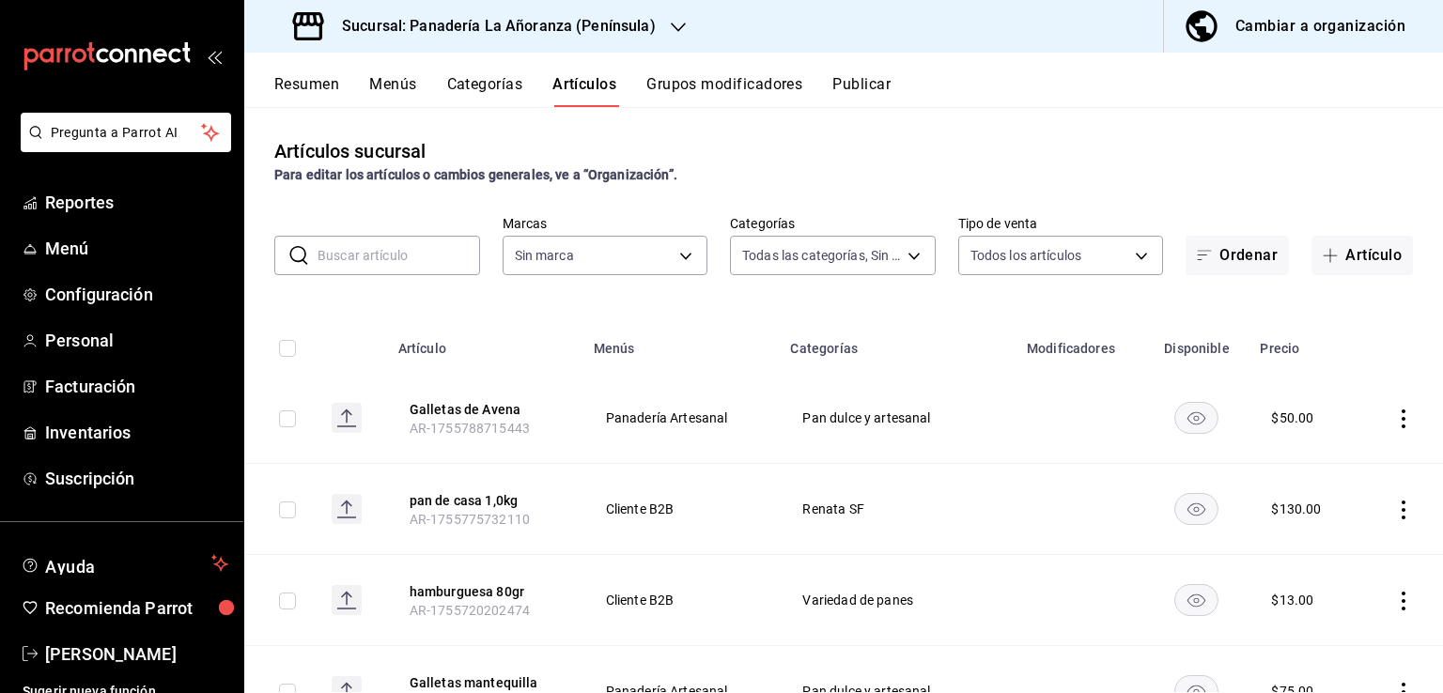
type input "29e11d11-bb5e-4f8b-8f41-bc7ab3ff516d,7abdef0c-6bbf-4879-9e13-605e1641767d,f66fd…"
type input "bc32fe9c-f79f-43ec-842d-b84b6b67f407"
